Goal: Task Accomplishment & Management: Use online tool/utility

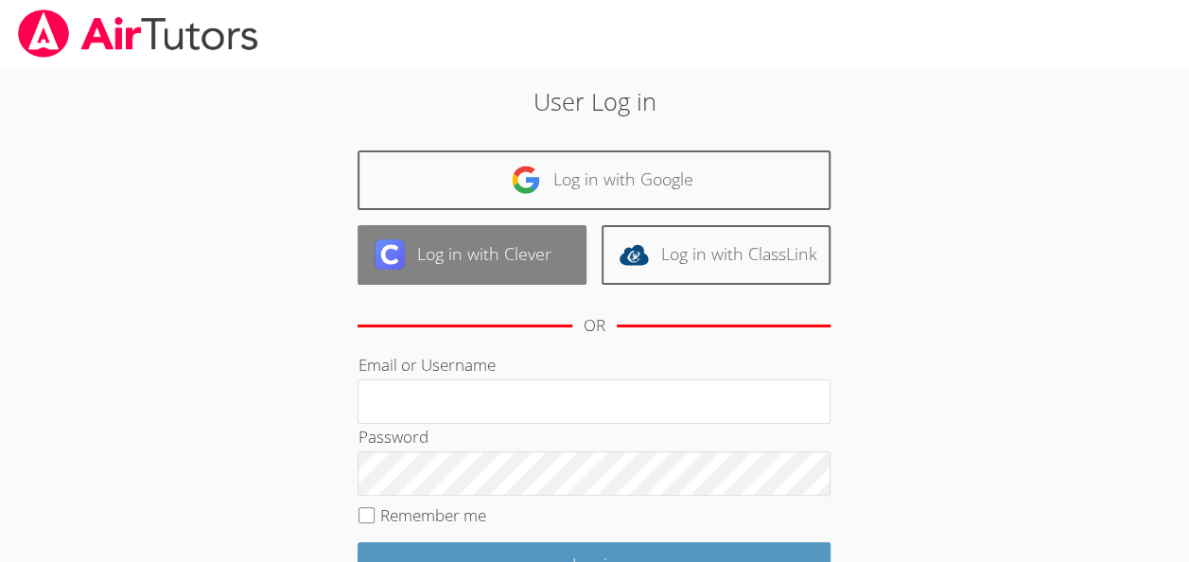
click at [515, 260] on link "Log in with Clever" at bounding box center [472, 255] width 229 height 60
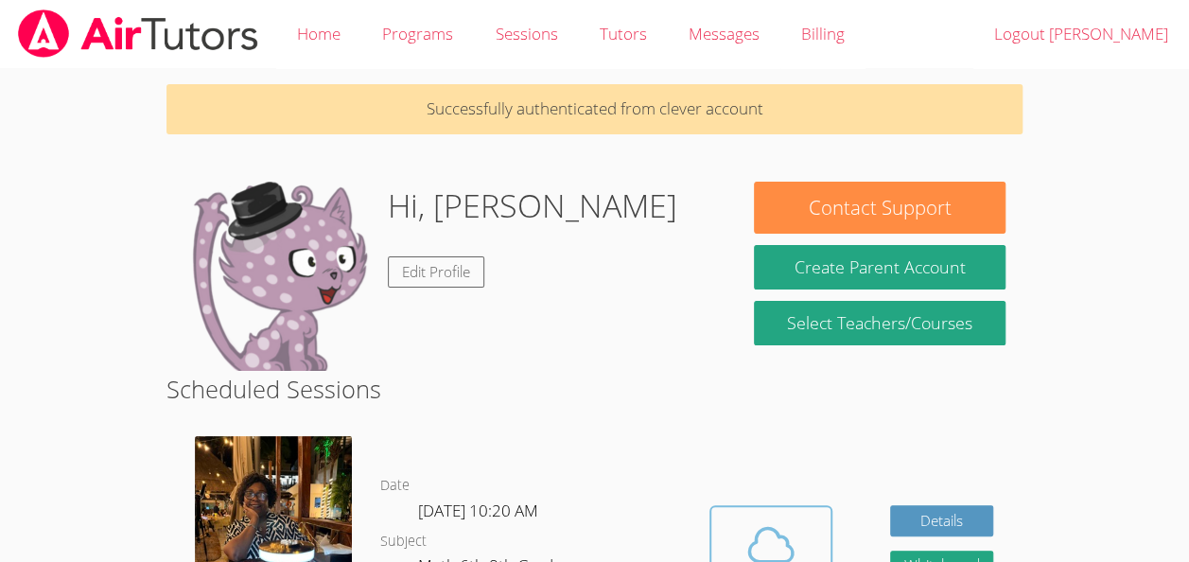
click at [756, 521] on icon at bounding box center [771, 545] width 53 height 53
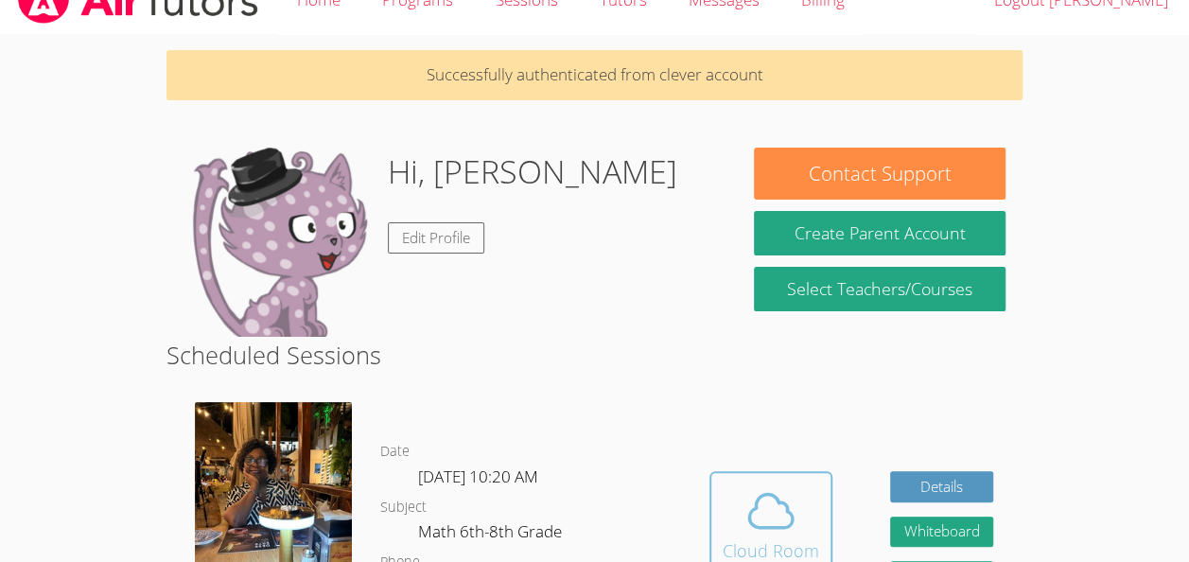
scroll to position [36, 0]
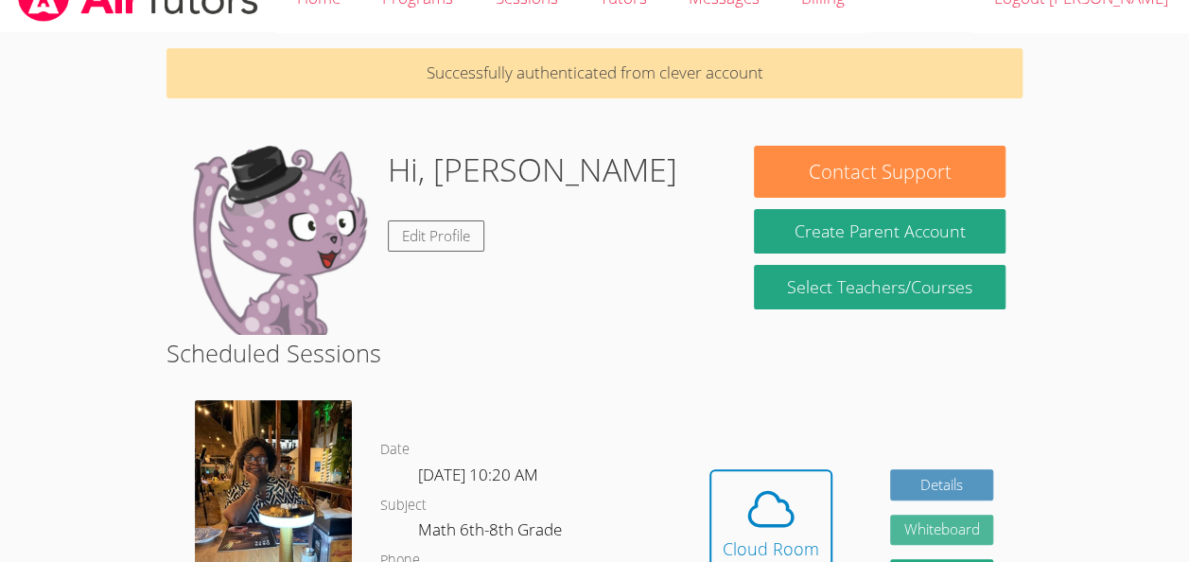
click at [956, 530] on button "Whiteboard" at bounding box center [942, 530] width 104 height 31
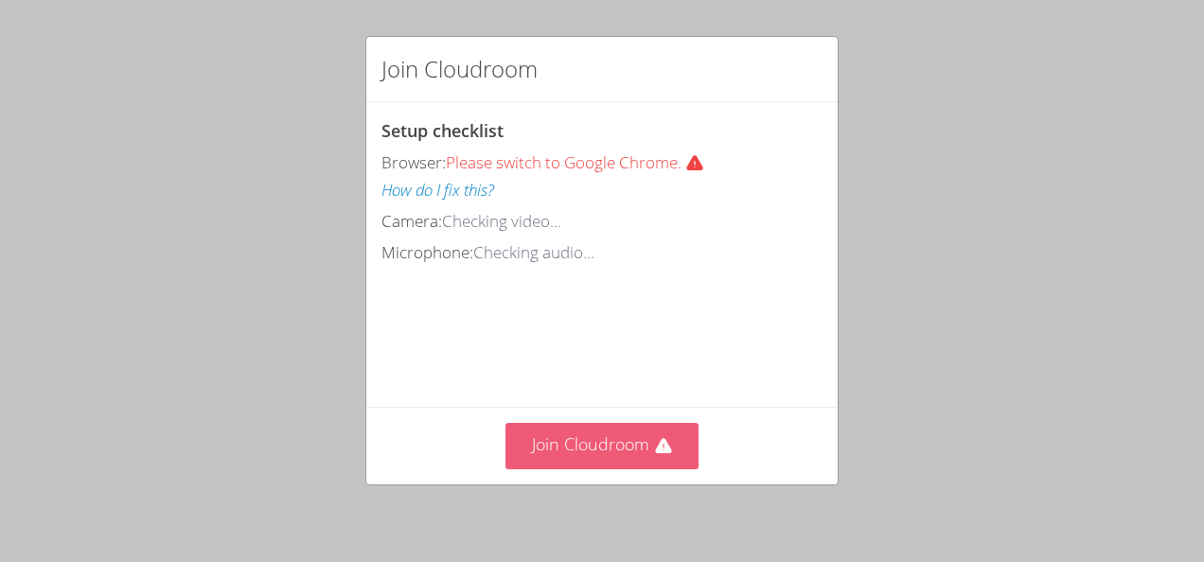
click at [601, 431] on button "Join Cloudroom" at bounding box center [602, 446] width 194 height 46
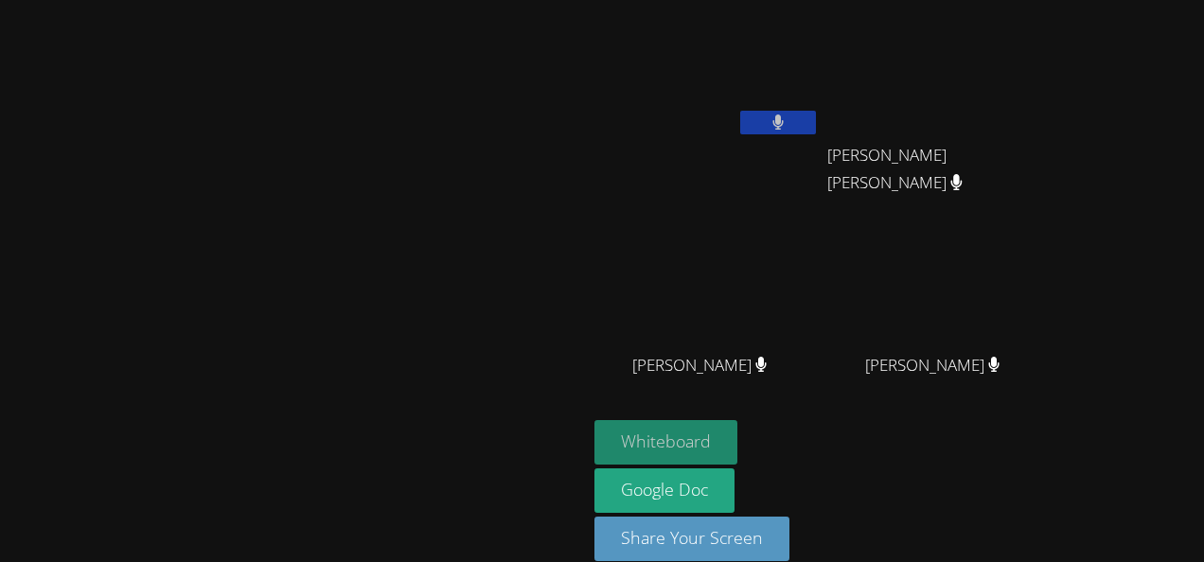
click at [737, 441] on button "Whiteboard" at bounding box center [665, 442] width 143 height 44
click at [435, 261] on video at bounding box center [293, 256] width 284 height 322
click at [401, 295] on video at bounding box center [293, 256] width 284 height 322
